Goal: Task Accomplishment & Management: Use online tool/utility

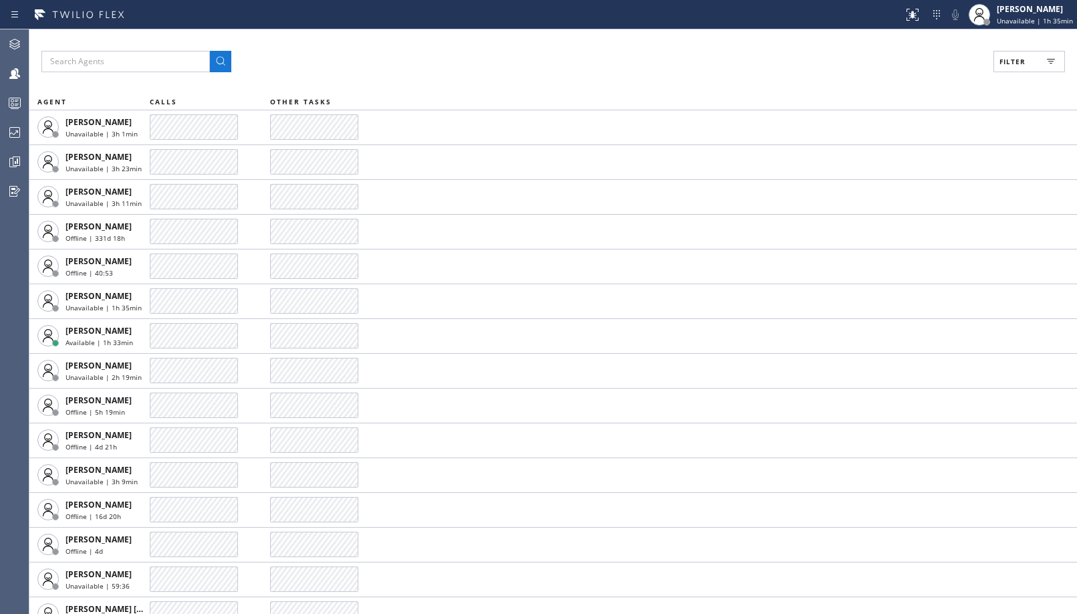
scroll to position [2375, 0]
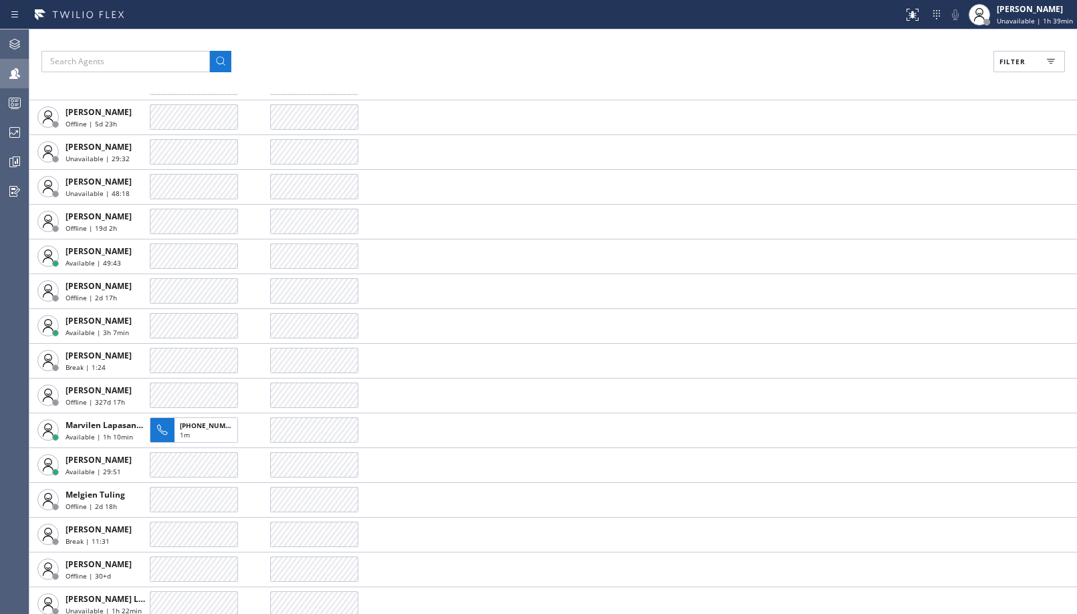
click at [18, 79] on icon at bounding box center [15, 74] width 16 height 16
click at [1021, 62] on span "Filter" at bounding box center [1013, 61] width 26 height 9
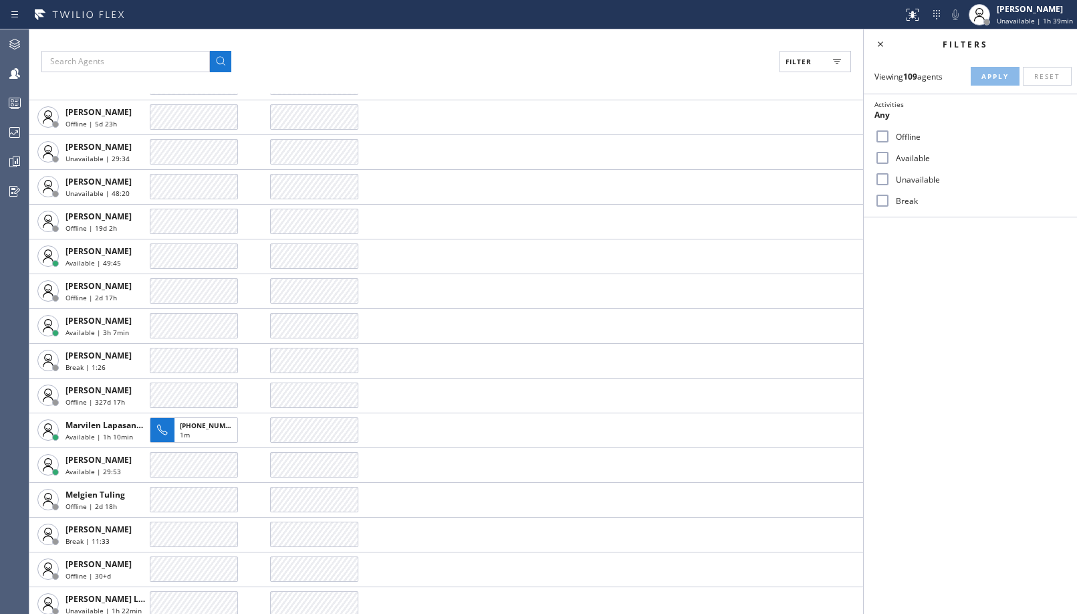
click at [899, 197] on label "Break" at bounding box center [979, 200] width 176 height 11
click at [891, 197] on input "Break" at bounding box center [883, 201] width 16 height 16
click at [982, 83] on button "Apply" at bounding box center [995, 76] width 49 height 19
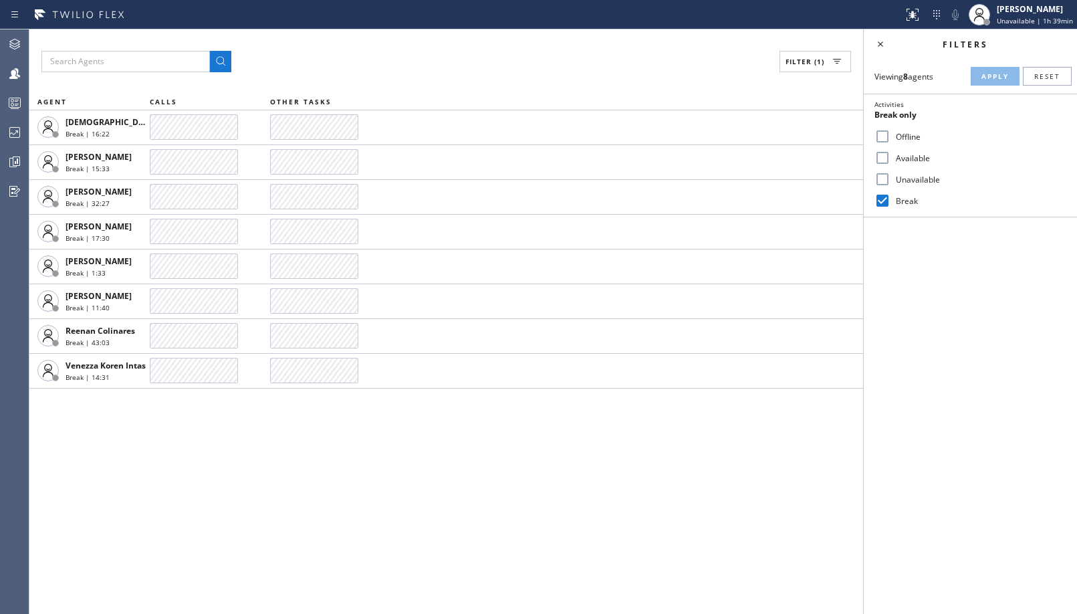
click at [887, 199] on input "Break" at bounding box center [883, 201] width 16 height 16
checkbox input "false"
click at [905, 182] on label "Unavailable" at bounding box center [979, 179] width 176 height 11
click at [891, 182] on input "Unavailable" at bounding box center [883, 179] width 16 height 16
checkbox input "true"
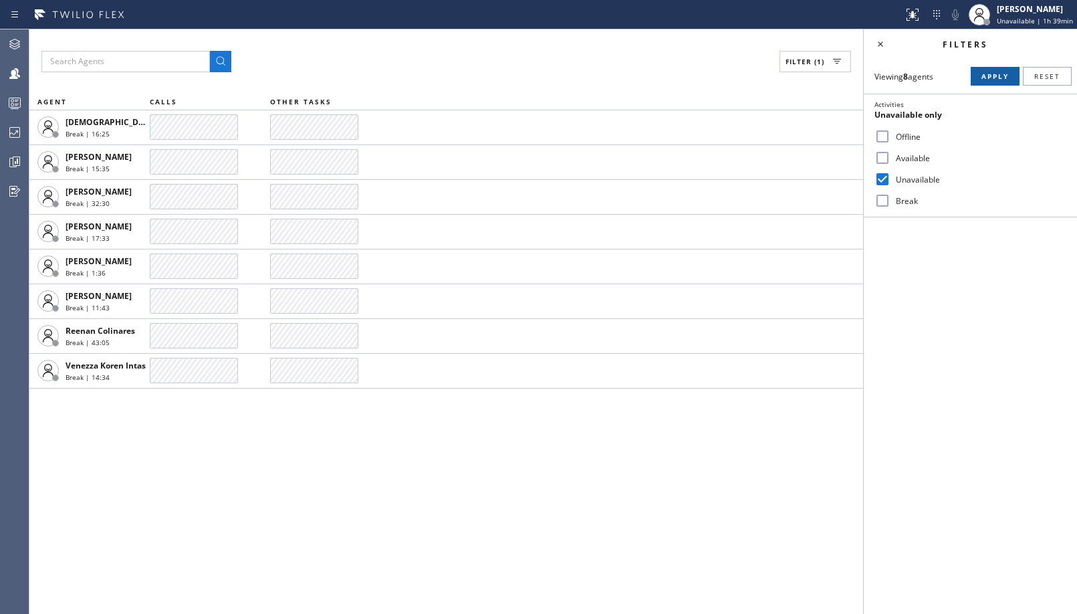
click at [1000, 77] on span "Apply" at bounding box center [995, 76] width 27 height 9
